Goal: Transaction & Acquisition: Obtain resource

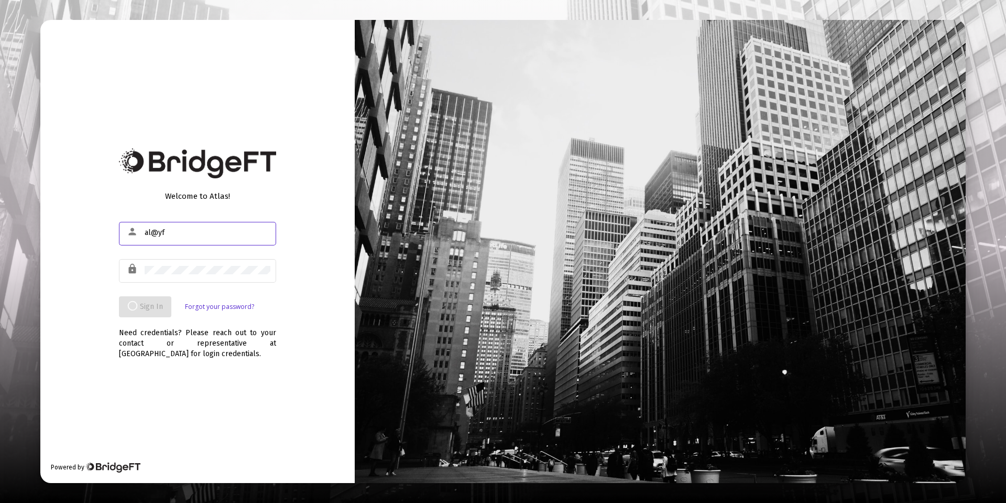
type input "al@yf"
click at [181, 236] on input "al@yf" at bounding box center [208, 232] width 126 height 8
drag, startPoint x: 182, startPoint y: 236, endPoint x: 132, endPoint y: 237, distance: 50.9
click at [132, 237] on div "person al@yf" at bounding box center [197, 233] width 157 height 26
click at [171, 237] on div at bounding box center [208, 233] width 126 height 26
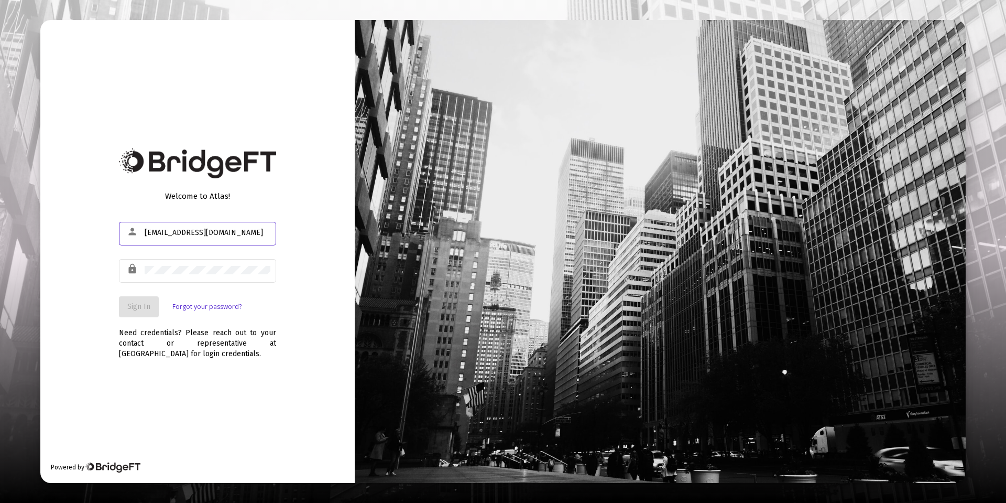
type input "[EMAIL_ADDRESS][DOMAIN_NAME]"
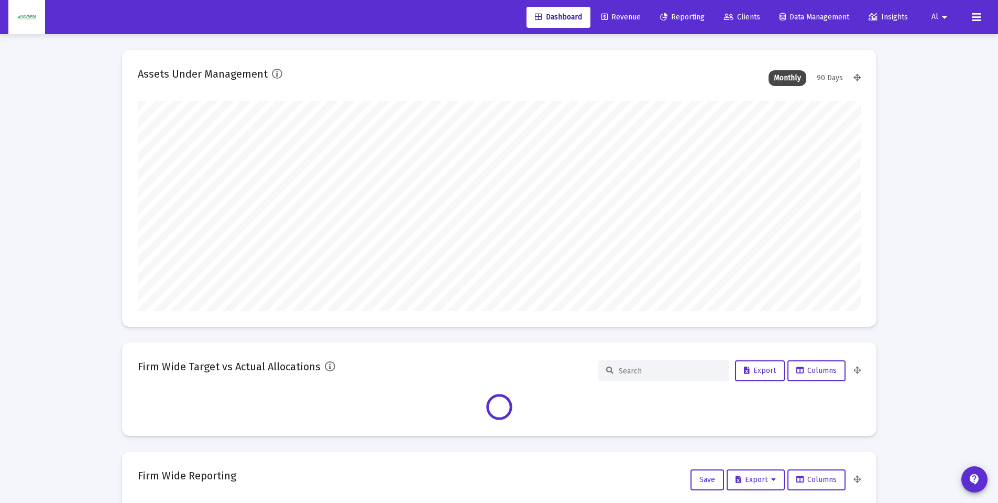
scroll to position [210, 389]
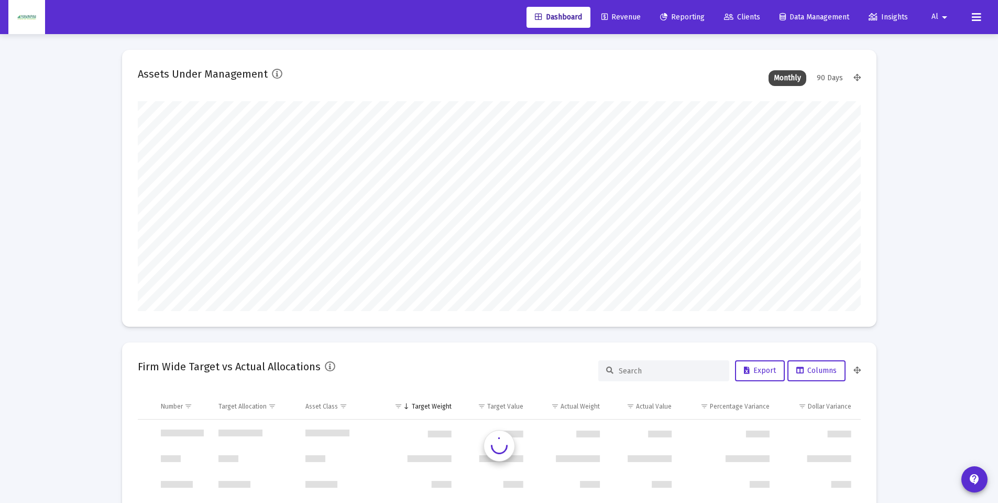
type input "[DATE]"
type input "2025-10-14"
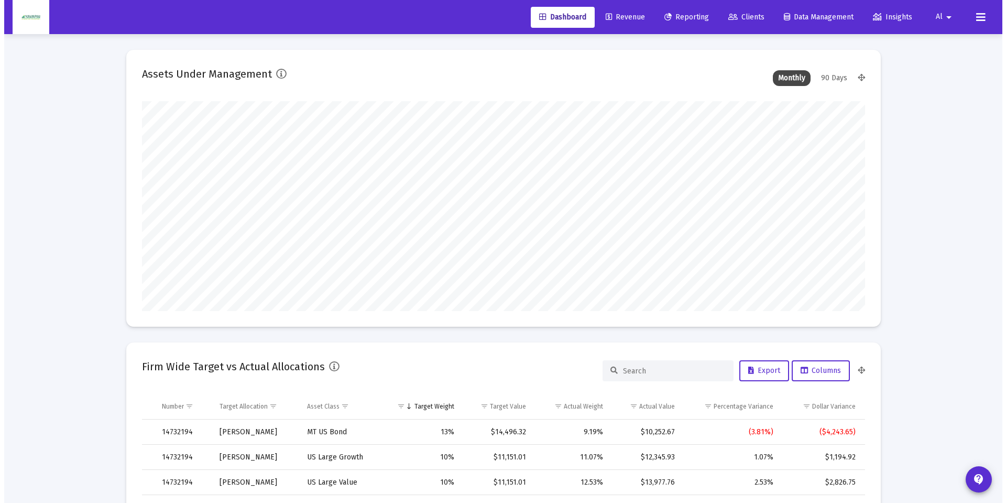
scroll to position [210, 338]
click at [677, 18] on span "Reporting" at bounding box center [682, 17] width 45 height 9
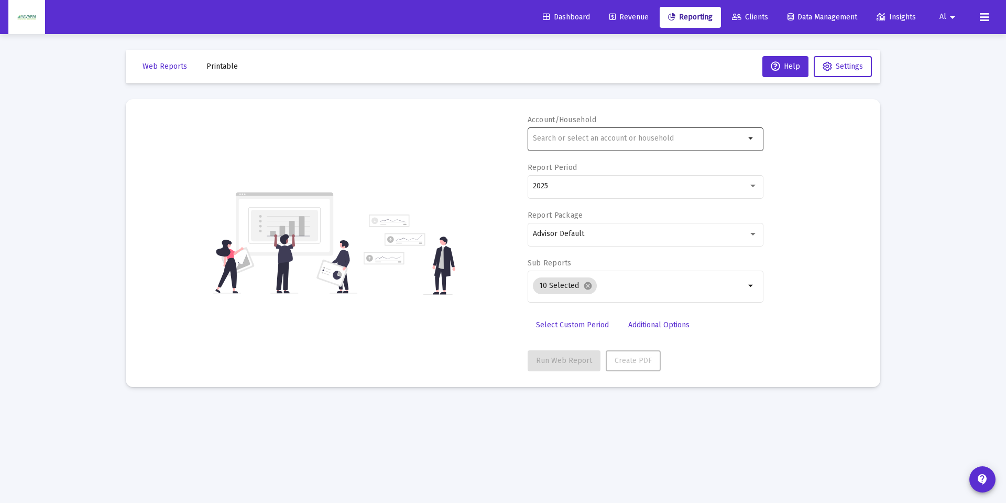
click at [599, 137] on input "text" at bounding box center [639, 138] width 212 height 8
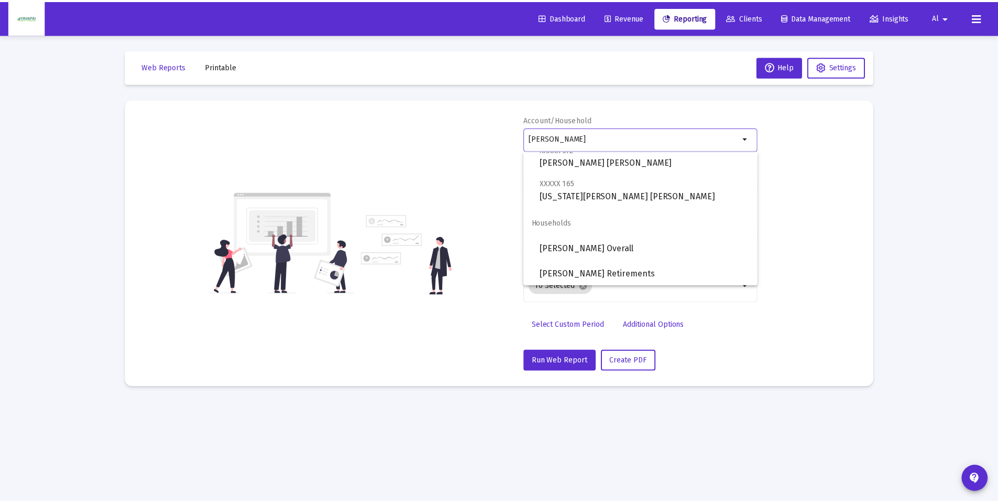
scroll to position [101, 0]
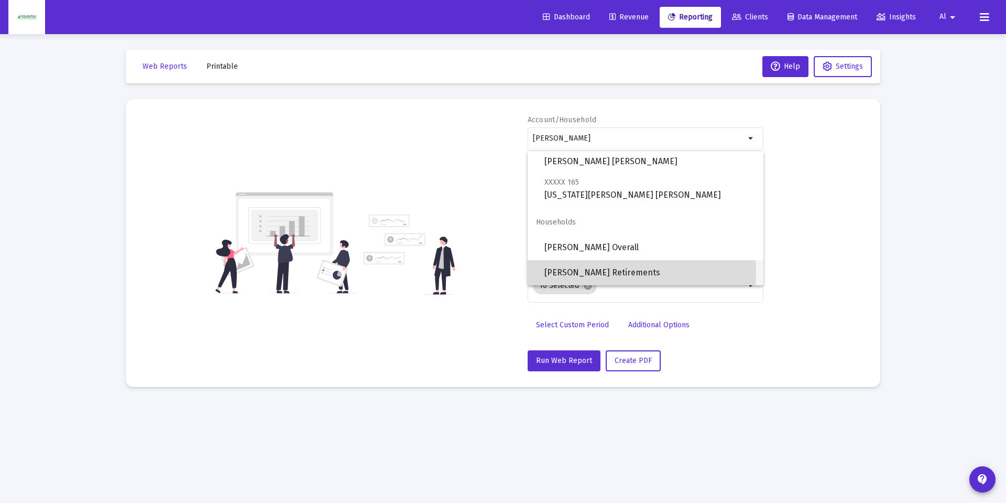
click at [615, 272] on span "Beidelman Retirements" at bounding box center [649, 272] width 211 height 25
type input "Beidelman Retirements"
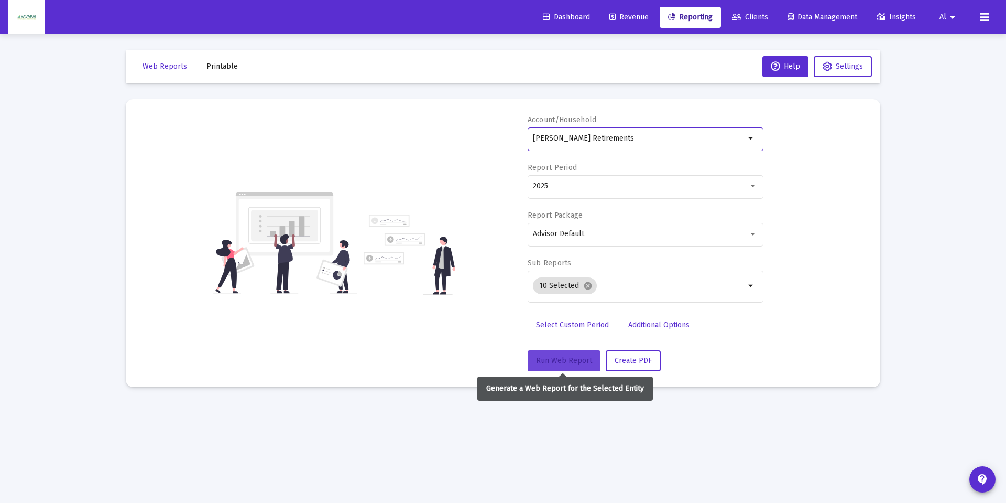
click at [577, 355] on button "Run Web Report" at bounding box center [564, 360] width 73 height 21
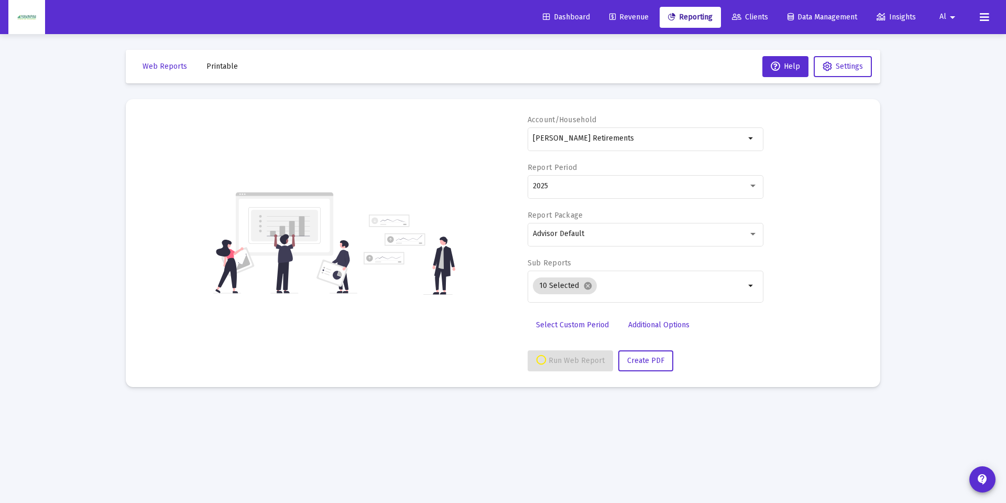
select select "View all"
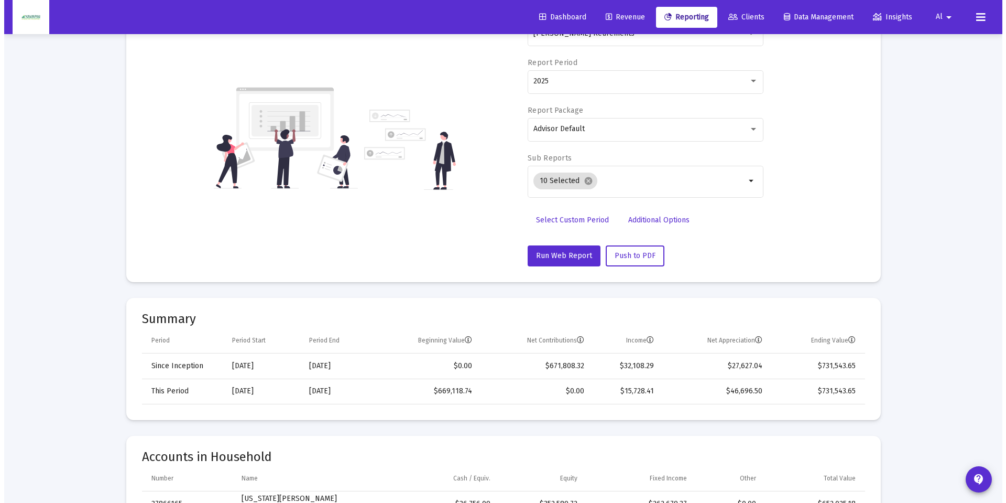
scroll to position [0, 0]
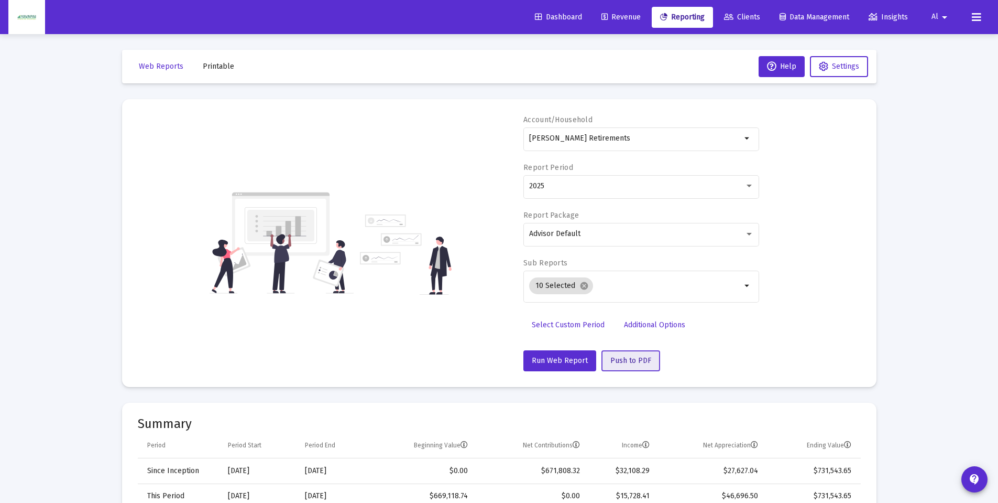
click at [621, 363] on span "Push to PDF" at bounding box center [630, 360] width 41 height 9
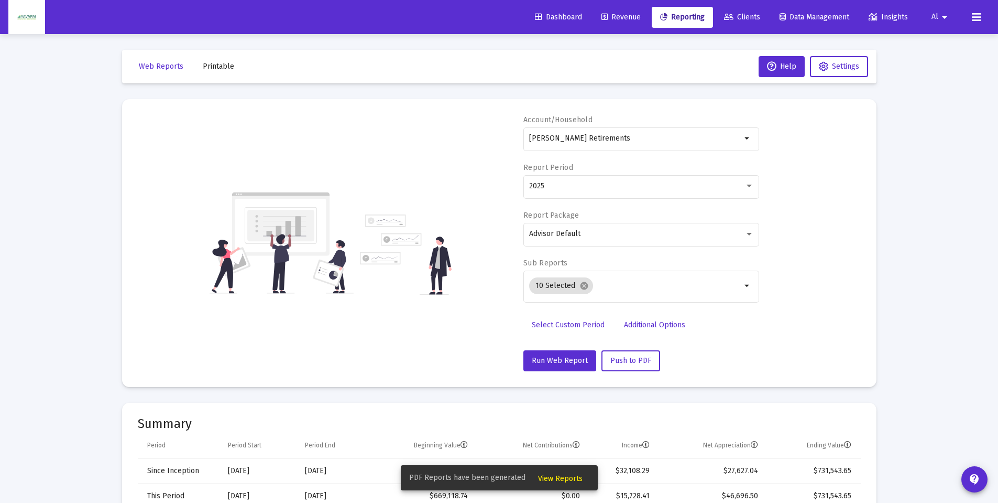
click at [561, 480] on span "View Reports" at bounding box center [560, 478] width 45 height 9
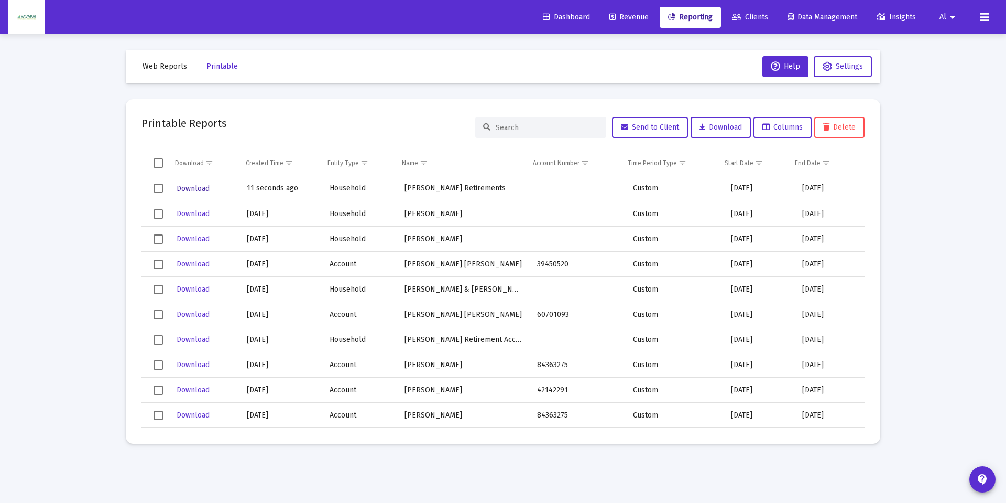
click at [191, 185] on span "Download" at bounding box center [193, 188] width 33 height 9
